Goal: Transaction & Acquisition: Obtain resource

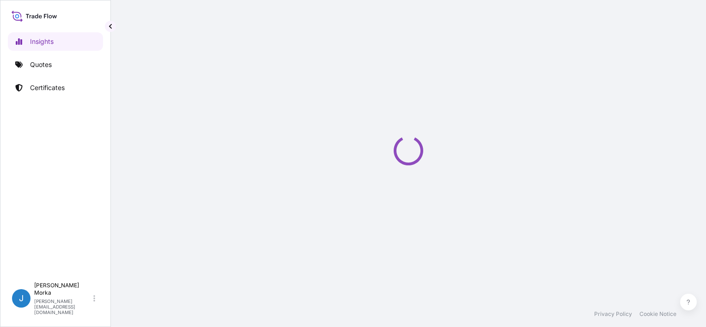
select select "2025"
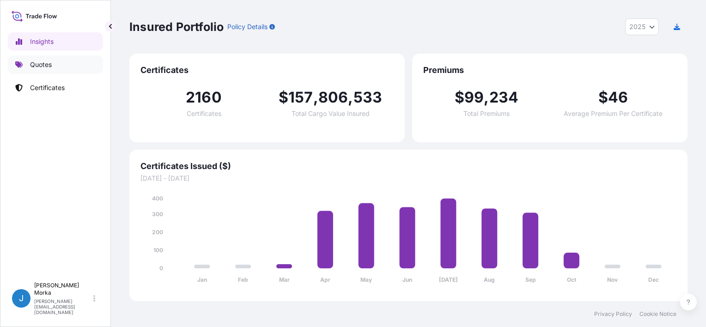
click at [49, 63] on p "Quotes" at bounding box center [41, 64] width 22 height 9
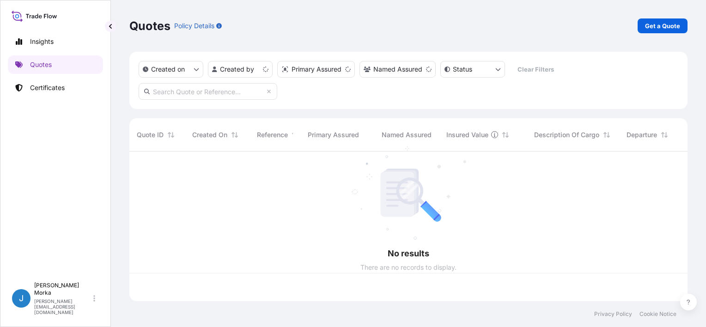
scroll to position [148, 551]
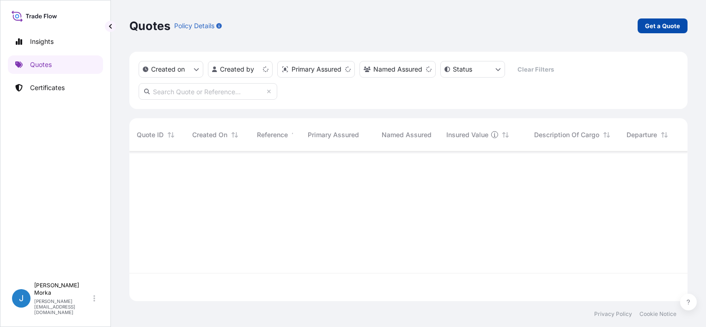
click at [665, 24] on p "Get a Quote" at bounding box center [662, 25] width 35 height 9
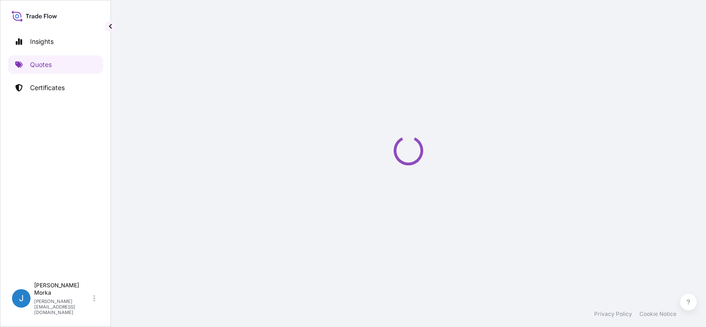
select select "Road / [GEOGRAPHIC_DATA]"
select select "Sea"
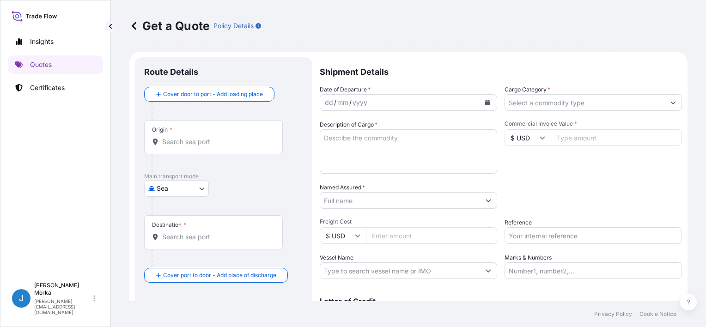
scroll to position [15, 0]
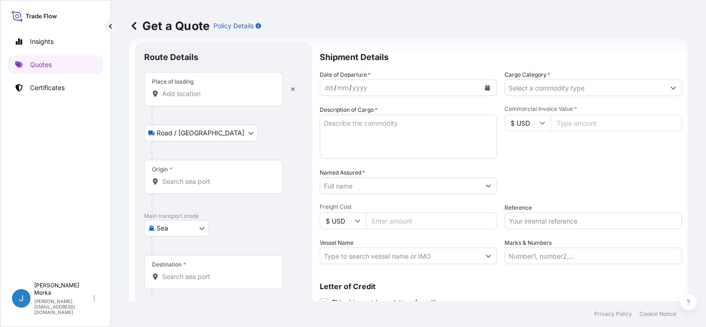
click at [187, 99] on div "Place of loading" at bounding box center [213, 89] width 139 height 34
click at [187, 98] on input "Place of loading" at bounding box center [216, 93] width 109 height 9
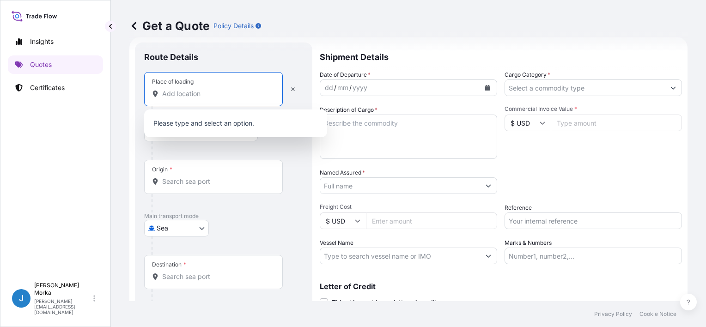
click at [180, 92] on input "Place of loading" at bounding box center [216, 93] width 109 height 9
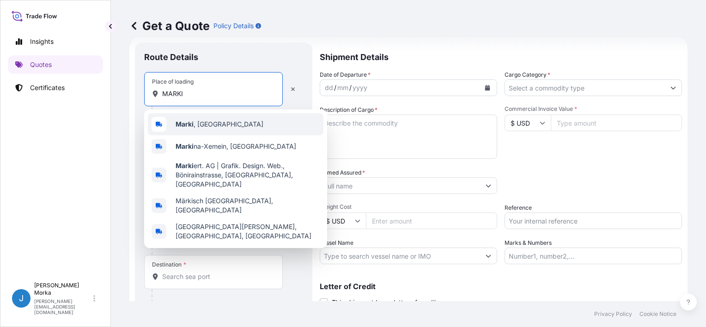
click at [185, 122] on b "Marki" at bounding box center [185, 124] width 18 height 8
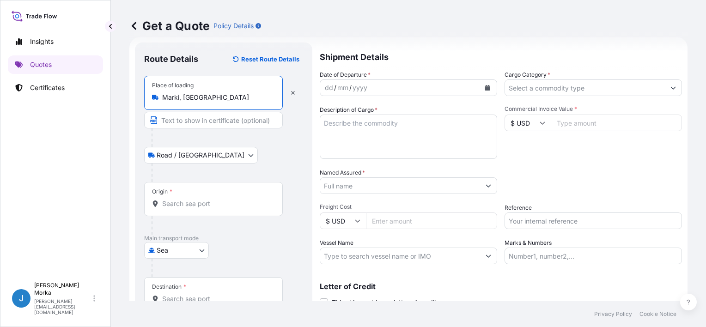
type input "Marki, [GEOGRAPHIC_DATA]"
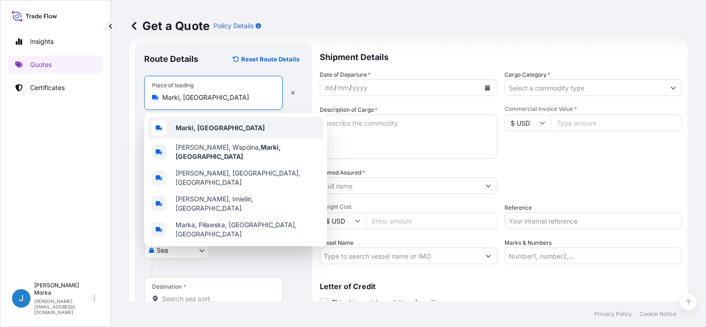
click at [201, 120] on div "Marki, [GEOGRAPHIC_DATA]" at bounding box center [236, 128] width 176 height 22
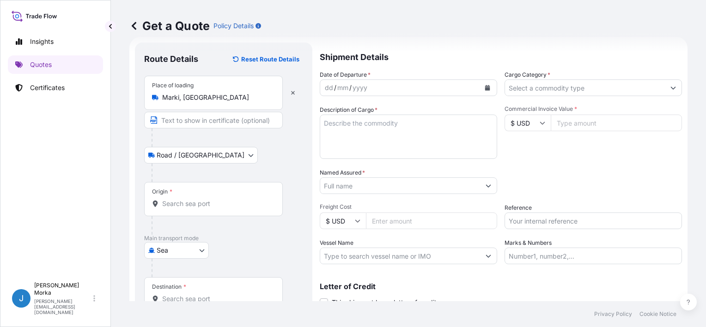
click at [186, 198] on div "Origin *" at bounding box center [213, 199] width 139 height 34
click at [186, 199] on input "Origin *" at bounding box center [216, 203] width 109 height 9
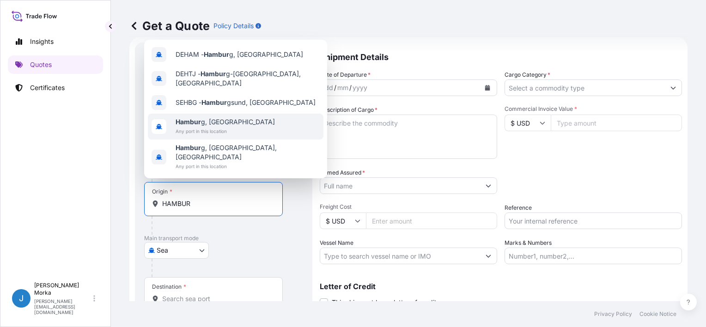
click at [215, 135] on span "Any port in this location" at bounding box center [225, 131] width 99 height 9
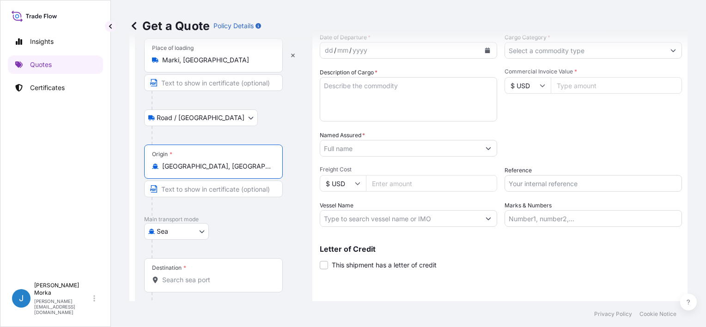
scroll to position [91, 0]
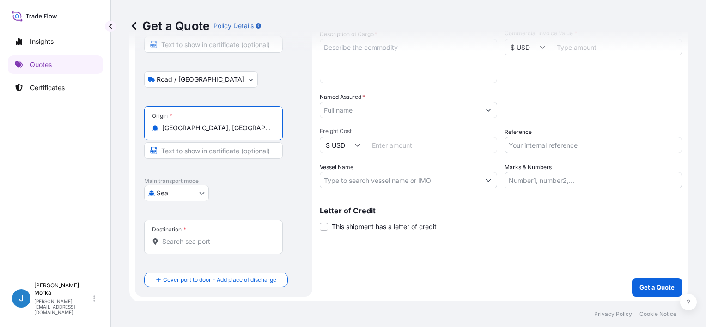
type input "[GEOGRAPHIC_DATA], [GEOGRAPHIC_DATA]"
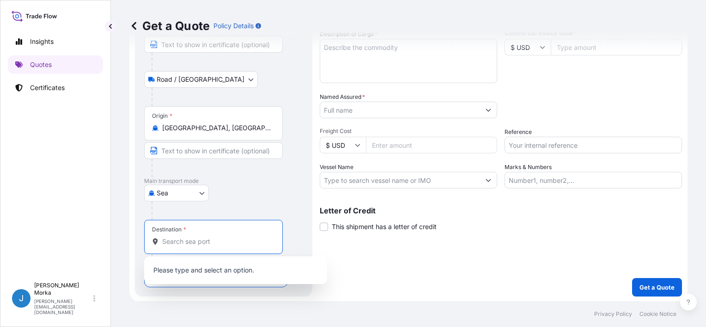
click at [187, 244] on input "Destination *" at bounding box center [216, 241] width 109 height 9
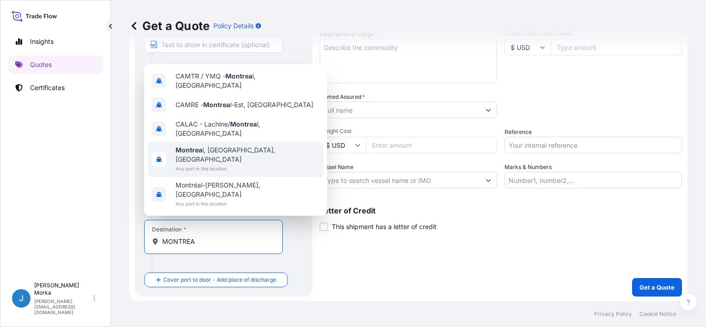
click at [225, 173] on span "Any port in this location" at bounding box center [248, 168] width 144 height 9
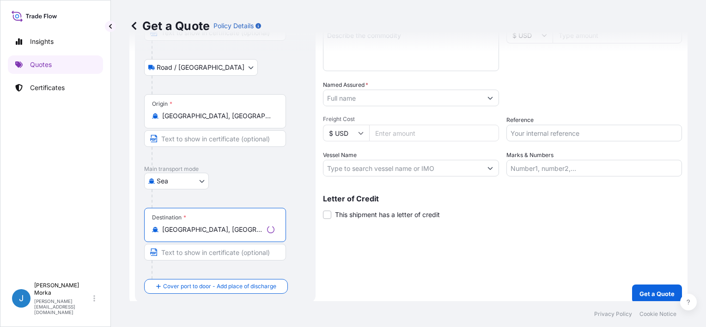
scroll to position [109, 0]
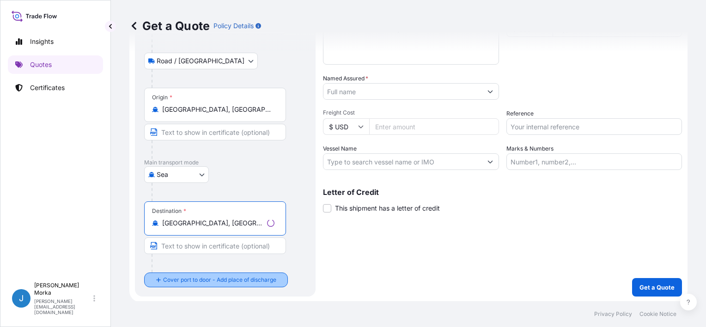
type input "[GEOGRAPHIC_DATA], [GEOGRAPHIC_DATA], [GEOGRAPHIC_DATA]"
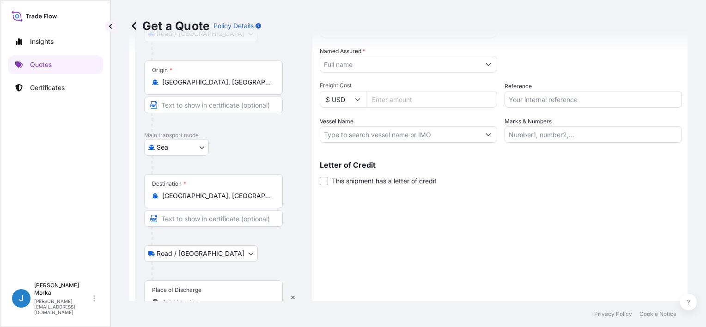
scroll to position [164, 0]
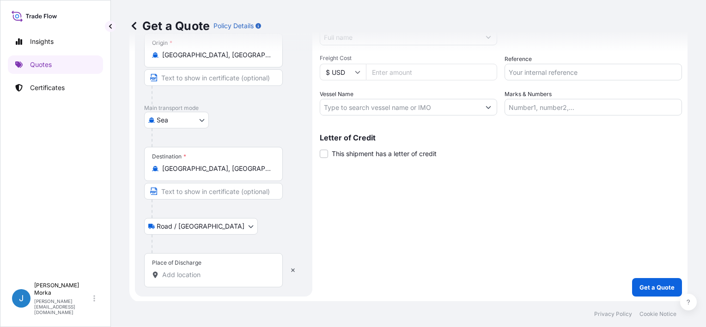
click at [193, 283] on div "Place of Discharge" at bounding box center [213, 270] width 139 height 34
click at [193, 280] on input "Place of Discharge" at bounding box center [216, 274] width 109 height 9
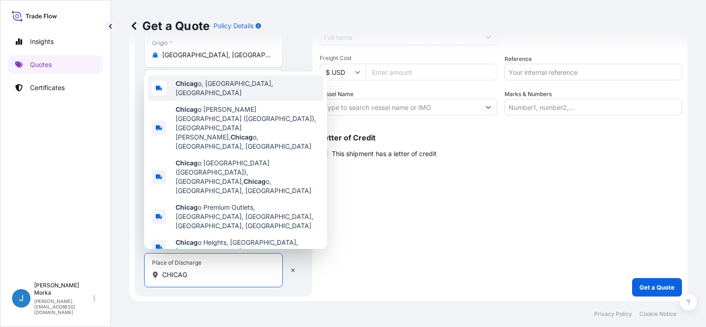
click at [215, 98] on span "Chicag o, [GEOGRAPHIC_DATA], [GEOGRAPHIC_DATA]" at bounding box center [248, 88] width 144 height 18
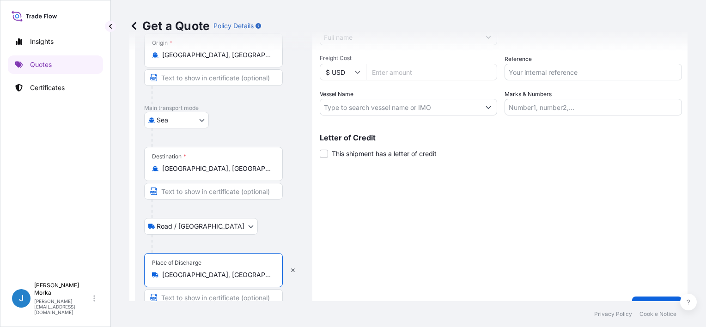
type input "[GEOGRAPHIC_DATA], [GEOGRAPHIC_DATA], [GEOGRAPHIC_DATA]"
drag, startPoint x: 379, startPoint y: 257, endPoint x: 397, endPoint y: 251, distance: 18.6
click at [383, 254] on div "Shipment Details Date of Departure * dd / mm / yyyy Cargo Category * Descriptio…" at bounding box center [502, 104] width 359 height 421
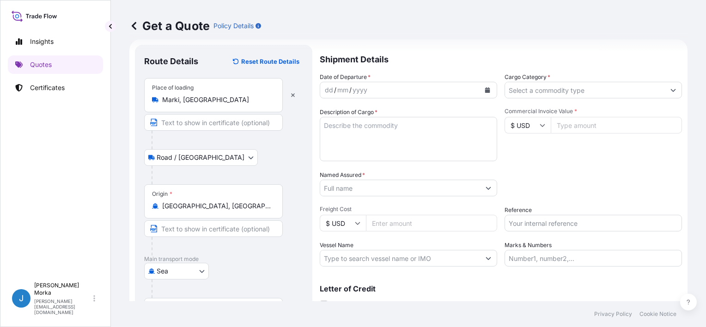
scroll to position [0, 0]
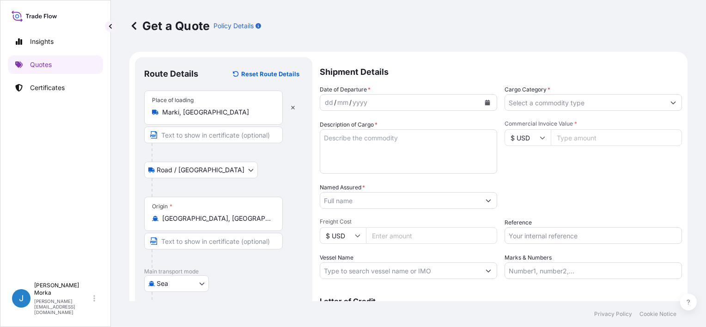
click at [349, 128] on label "Description of Cargo *" at bounding box center [349, 124] width 58 height 9
click at [349, 129] on textarea "Description of Cargo *" at bounding box center [408, 151] width 177 height 44
click at [348, 140] on textarea "Description of Cargo *" at bounding box center [408, 151] width 177 height 44
paste textarea "FROZEN BREAD NET WEIGHT: 8622.360 KGS"
click at [325, 133] on textarea "FROZEN BREAD NET WEIGHT: 8622.360 KGS" at bounding box center [408, 151] width 177 height 44
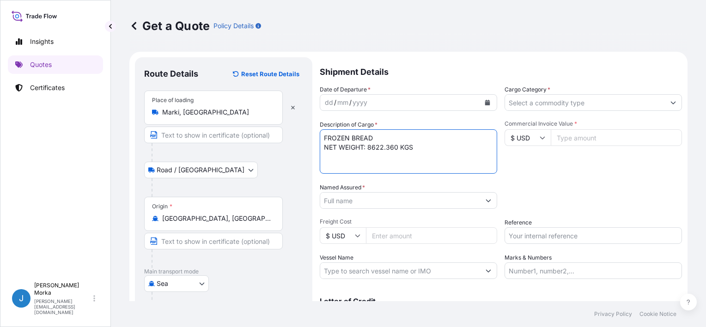
click at [338, 134] on textarea "FROZEN BREAD NET WEIGHT: 8622.360 KGS" at bounding box center [408, 151] width 177 height 44
paste textarea "HLBU9661747"
click at [426, 160] on textarea "HLBU9661747 FROZEN BREAD NET WEIGHT: 8622.360 KGS" at bounding box center [408, 151] width 177 height 44
paste textarea "GROSS WEIGHT: 9293.724 868 PACKAGES"
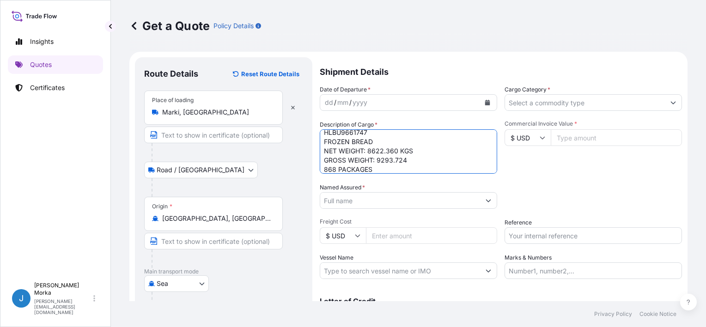
type textarea "HLBU9661747 FROZEN BREAD NET WEIGHT: 8622.360 KGS GROSS WEIGHT: 9293.724 868 PA…"
click at [559, 187] on div "Packing Category Type to search a container mode Please select a primary mode o…" at bounding box center [593, 196] width 177 height 26
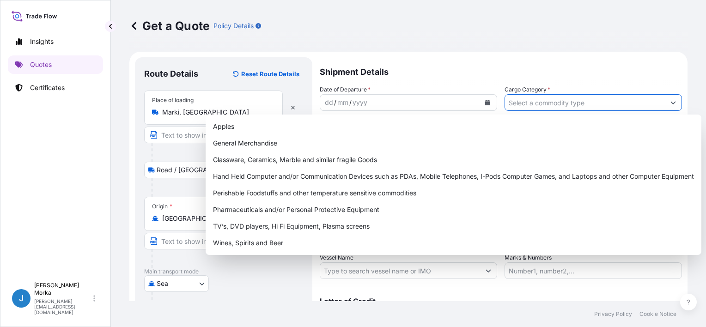
click at [542, 104] on input "Cargo Category *" at bounding box center [585, 102] width 160 height 17
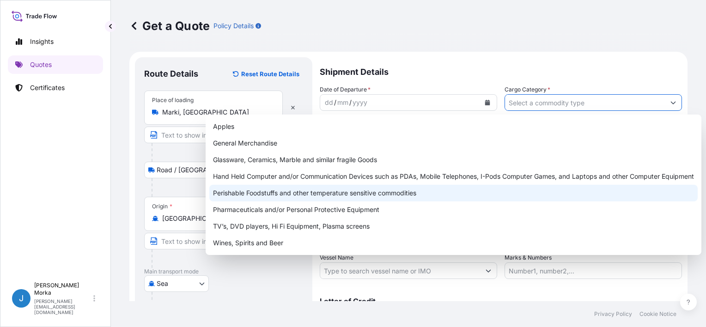
click at [279, 187] on div "Perishable Foodstuffs and other temperature sensitive commodities" at bounding box center [453, 193] width 488 height 17
type input "Perishable Foodstuffs and other temperature sensitive commodities"
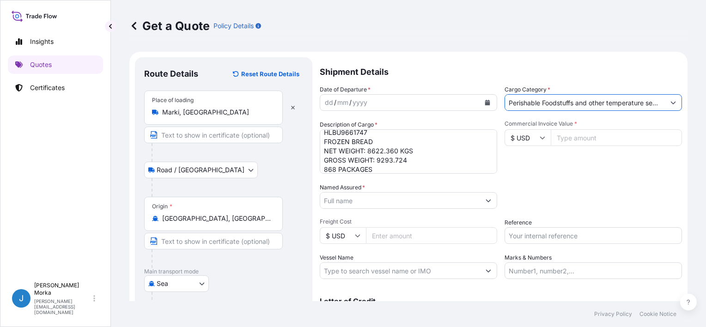
click at [547, 171] on div "Commercial Invoice Value * $ USD" at bounding box center [593, 147] width 177 height 54
click at [395, 206] on input "Named Assured *" at bounding box center [400, 200] width 160 height 17
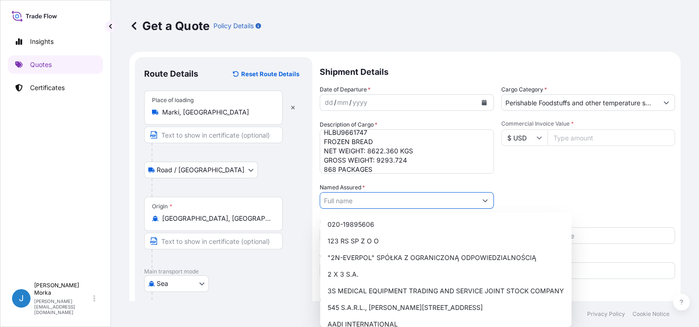
paste input "Baking Co."
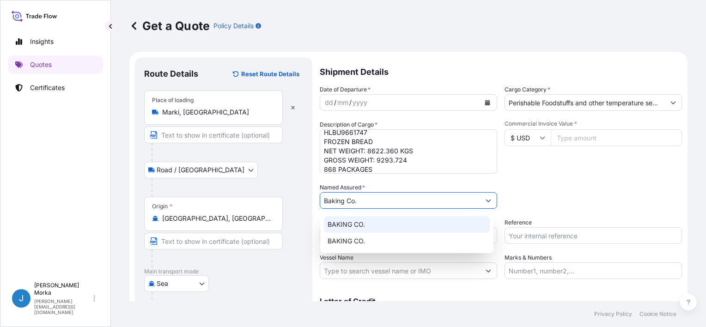
click at [366, 225] on div "BAKING CO." at bounding box center [407, 224] width 166 height 17
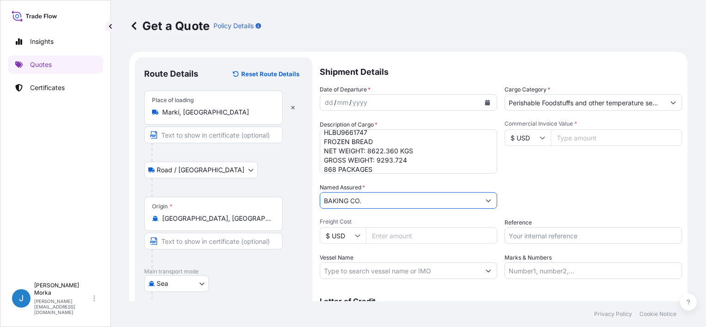
type input "BAKING CO."
click at [539, 184] on div "Packing Category Type to search a container mode Please select a primary mode o…" at bounding box center [593, 196] width 177 height 26
click at [523, 231] on input "Reference" at bounding box center [593, 235] width 177 height 17
paste input "S02066879"
type input "S02066879"
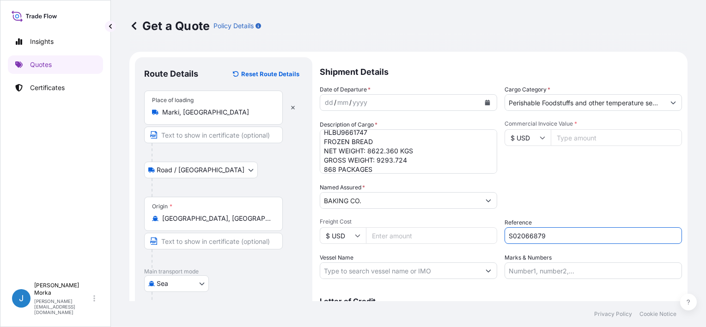
click at [554, 190] on div "Packing Category Type to search a container mode Please select a primary mode o…" at bounding box center [593, 196] width 177 height 26
click at [487, 102] on button "Calendar" at bounding box center [487, 102] width 15 height 15
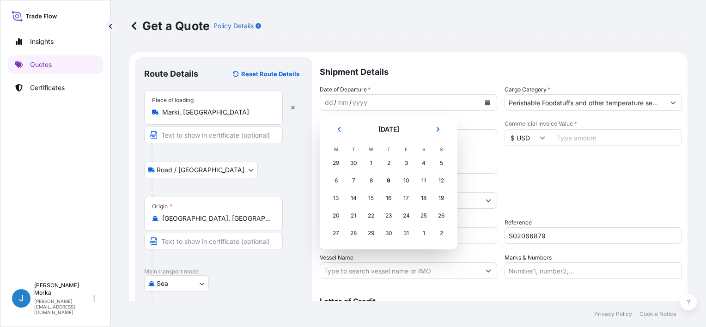
click at [377, 175] on div "8" at bounding box center [371, 180] width 17 height 17
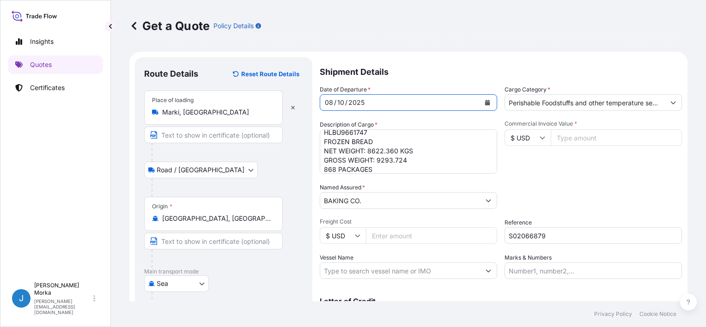
click at [543, 184] on div "Packing Category Type to search a container mode Please select a primary mode o…" at bounding box center [593, 196] width 177 height 26
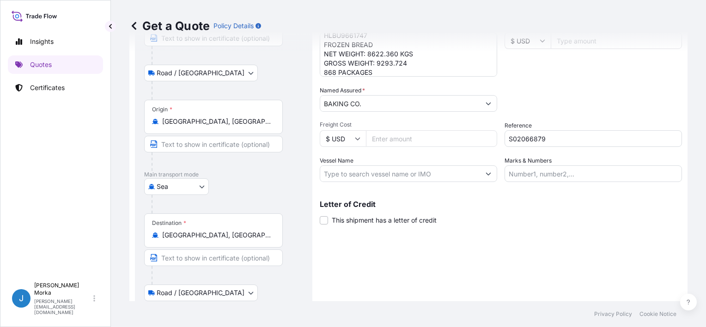
scroll to position [0, 0]
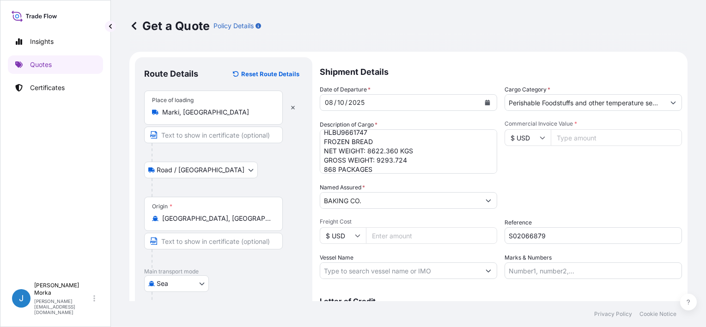
click at [551, 137] on input "Commercial Invoice Value *" at bounding box center [616, 137] width 131 height 17
paste input "19.84"
click at [562, 139] on input "19.84" at bounding box center [616, 137] width 131 height 17
drag, startPoint x: 581, startPoint y: 137, endPoint x: 531, endPoint y: 137, distance: 50.8
click at [531, 137] on div "$ USD 19.84" at bounding box center [593, 137] width 177 height 17
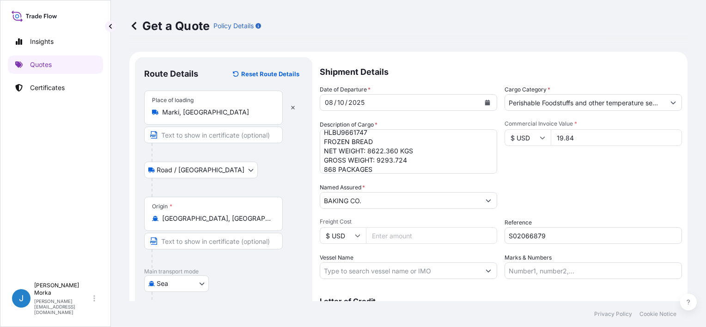
drag, startPoint x: 580, startPoint y: 140, endPoint x: 585, endPoint y: 139, distance: 4.8
click at [580, 140] on input "19.84" at bounding box center [616, 137] width 131 height 17
drag, startPoint x: 568, startPoint y: 139, endPoint x: 542, endPoint y: 139, distance: 25.9
click at [542, 139] on div "$ USD 19.84" at bounding box center [593, 137] width 177 height 17
paste input "840.95"
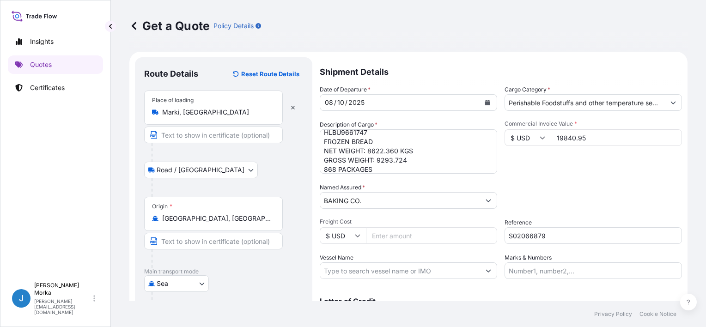
type input "19840.95"
click at [571, 173] on div "Commercial Invoice Value * $ USD 19840.95" at bounding box center [593, 147] width 177 height 54
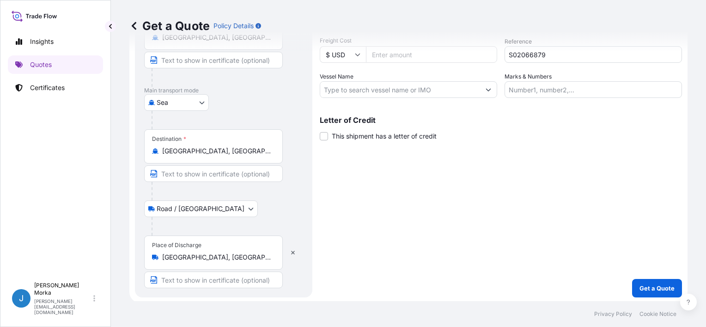
scroll to position [182, 0]
click at [640, 283] on p "Get a Quote" at bounding box center [657, 287] width 35 height 9
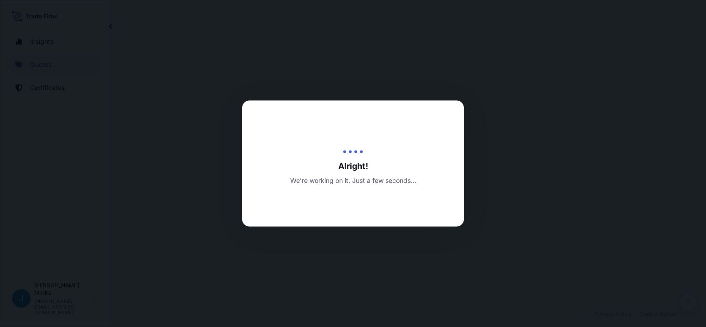
select select "Road / [GEOGRAPHIC_DATA]"
select select "Sea"
select select "Road / [GEOGRAPHIC_DATA]"
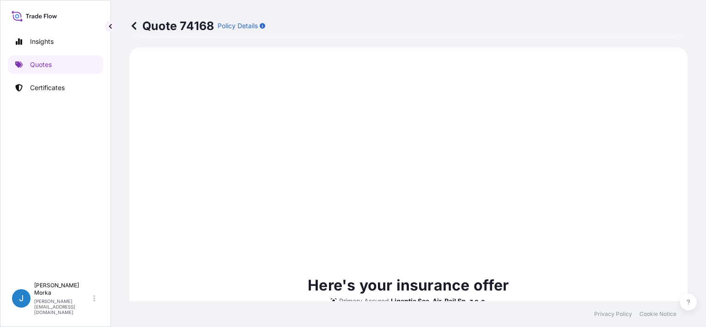
scroll to position [581, 0]
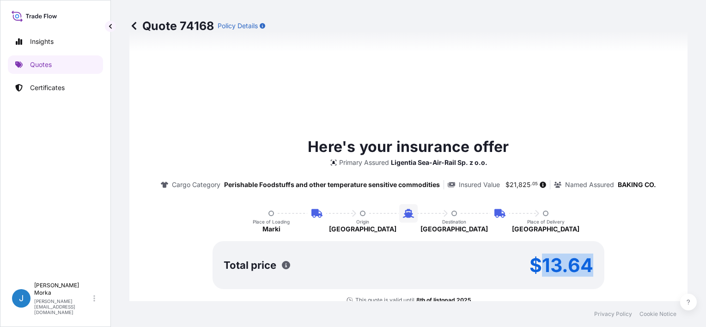
drag, startPoint x: 539, startPoint y: 260, endPoint x: 603, endPoint y: 259, distance: 63.8
click at [603, 259] on div "Here's your insurance offer Primary Assured Ligentia Sea-Air-Rail Sp. z o.o. Ca…" at bounding box center [408, 220] width 532 height 168
copy p "13.64"
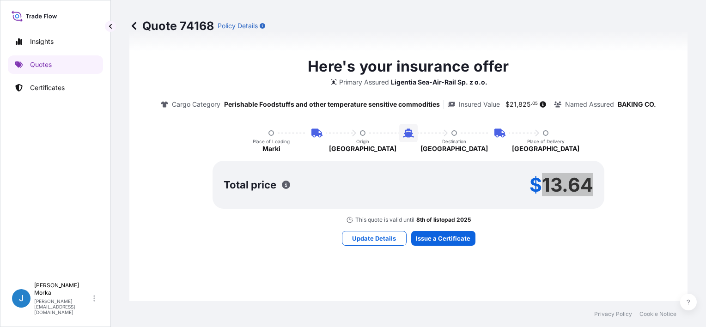
scroll to position [674, 0]
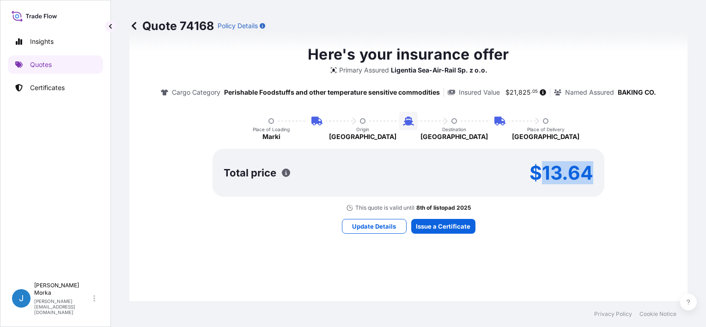
click at [456, 215] on div "Here's your insurance offer Primary Assured Ligentia Sea-Air-Rail Sp. z o.o. Ca…" at bounding box center [408, 138] width 532 height 619
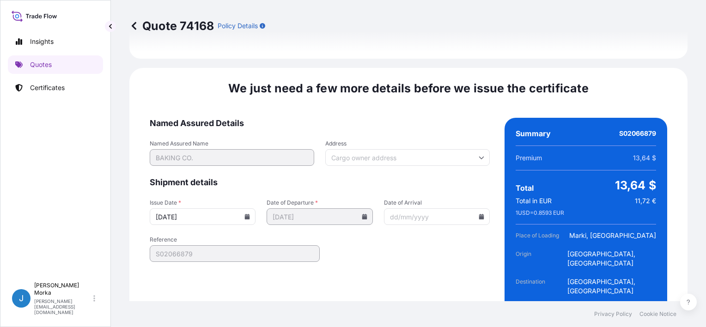
scroll to position [1394, 0]
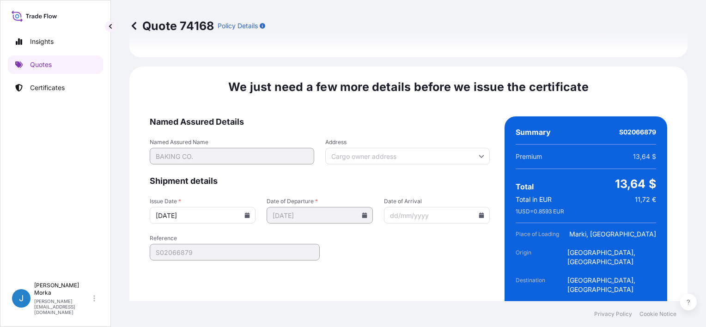
click at [244, 213] on icon at bounding box center [247, 216] width 6 height 6
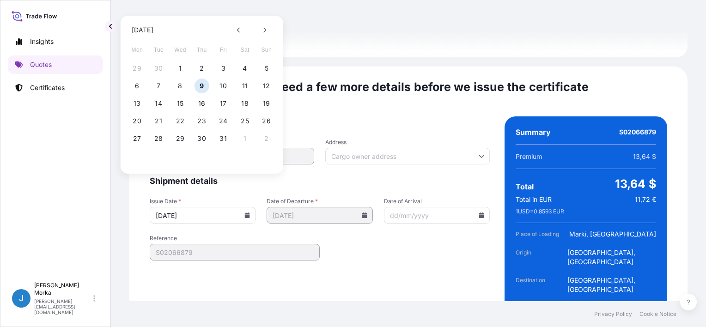
click at [245, 213] on icon at bounding box center [247, 216] width 5 height 6
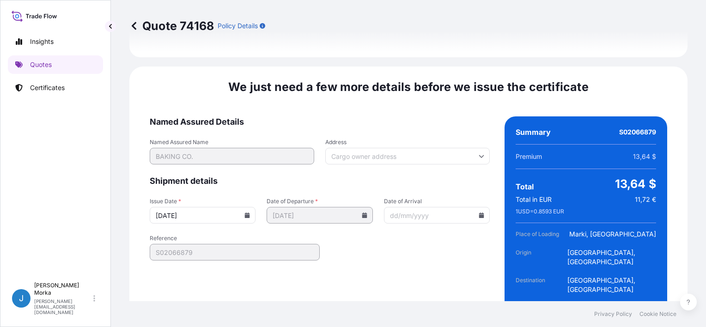
click at [245, 213] on icon at bounding box center [247, 216] width 5 height 6
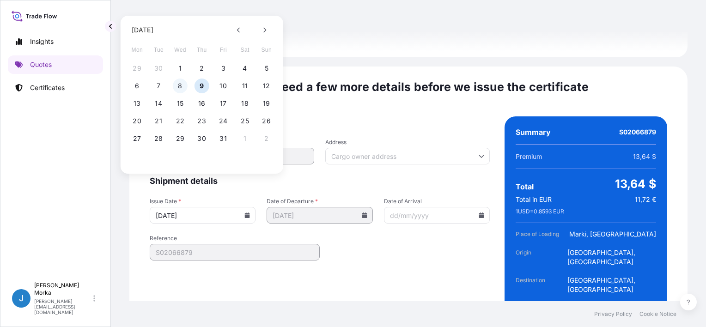
click at [183, 84] on button "8" at bounding box center [180, 86] width 15 height 15
type input "[DATE]"
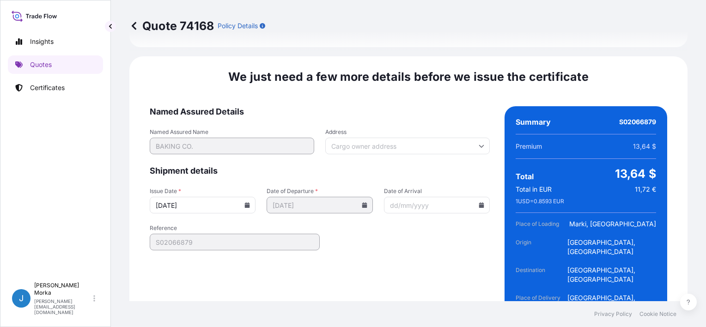
scroll to position [1409, 0]
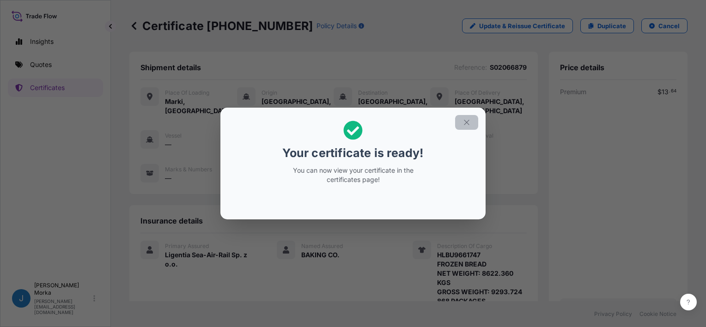
click at [467, 120] on icon "button" at bounding box center [467, 122] width 8 height 8
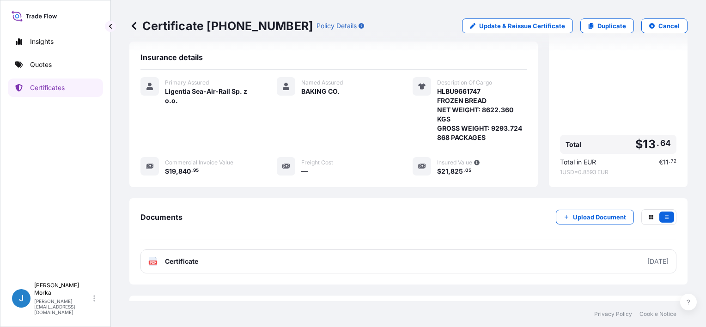
scroll to position [185, 0]
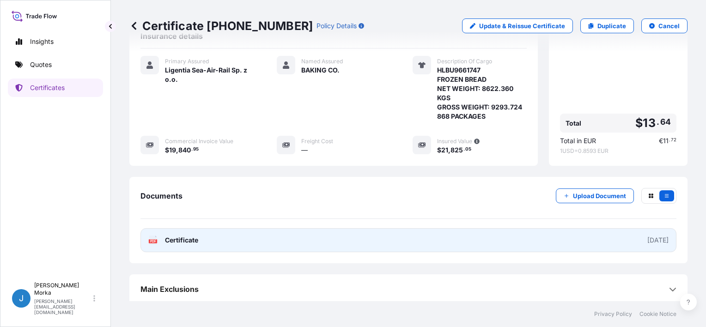
click at [263, 245] on link "PDF Certificate [DATE]" at bounding box center [408, 240] width 536 height 24
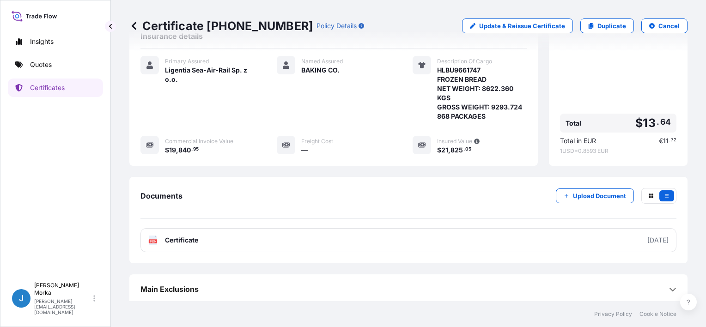
scroll to position [0, 0]
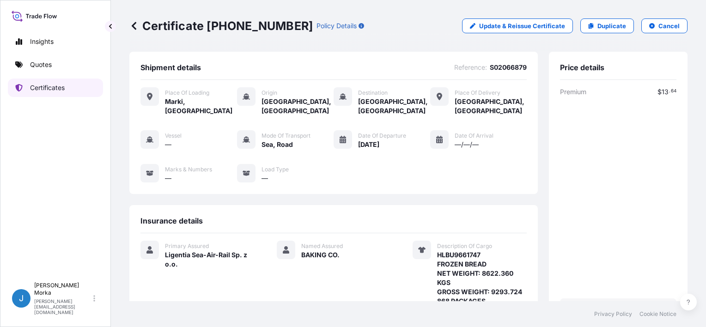
click at [54, 88] on p "Certificates" at bounding box center [47, 87] width 35 height 9
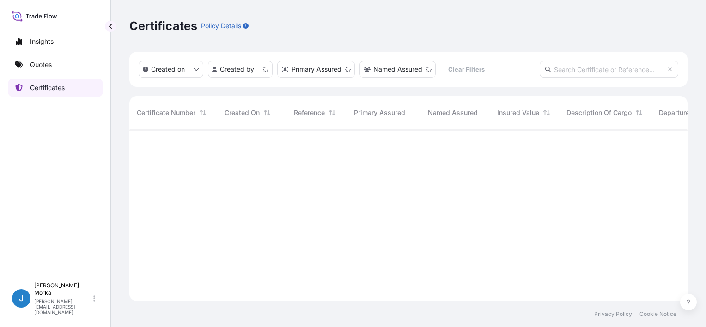
scroll to position [170, 551]
